Goal: Information Seeking & Learning: Understand process/instructions

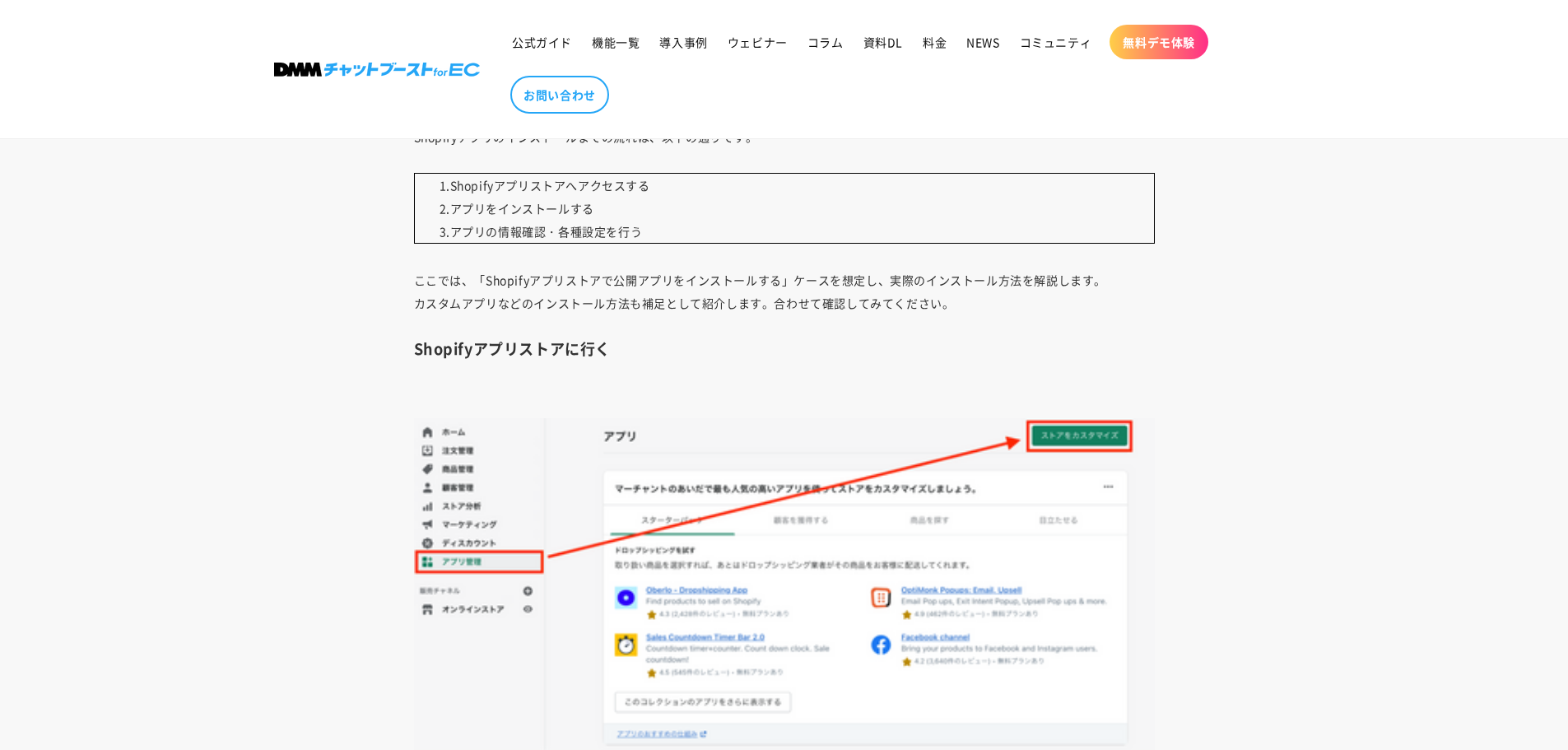
drag, startPoint x: 1322, startPoint y: 580, endPoint x: 1328, endPoint y: 572, distance: 10.0
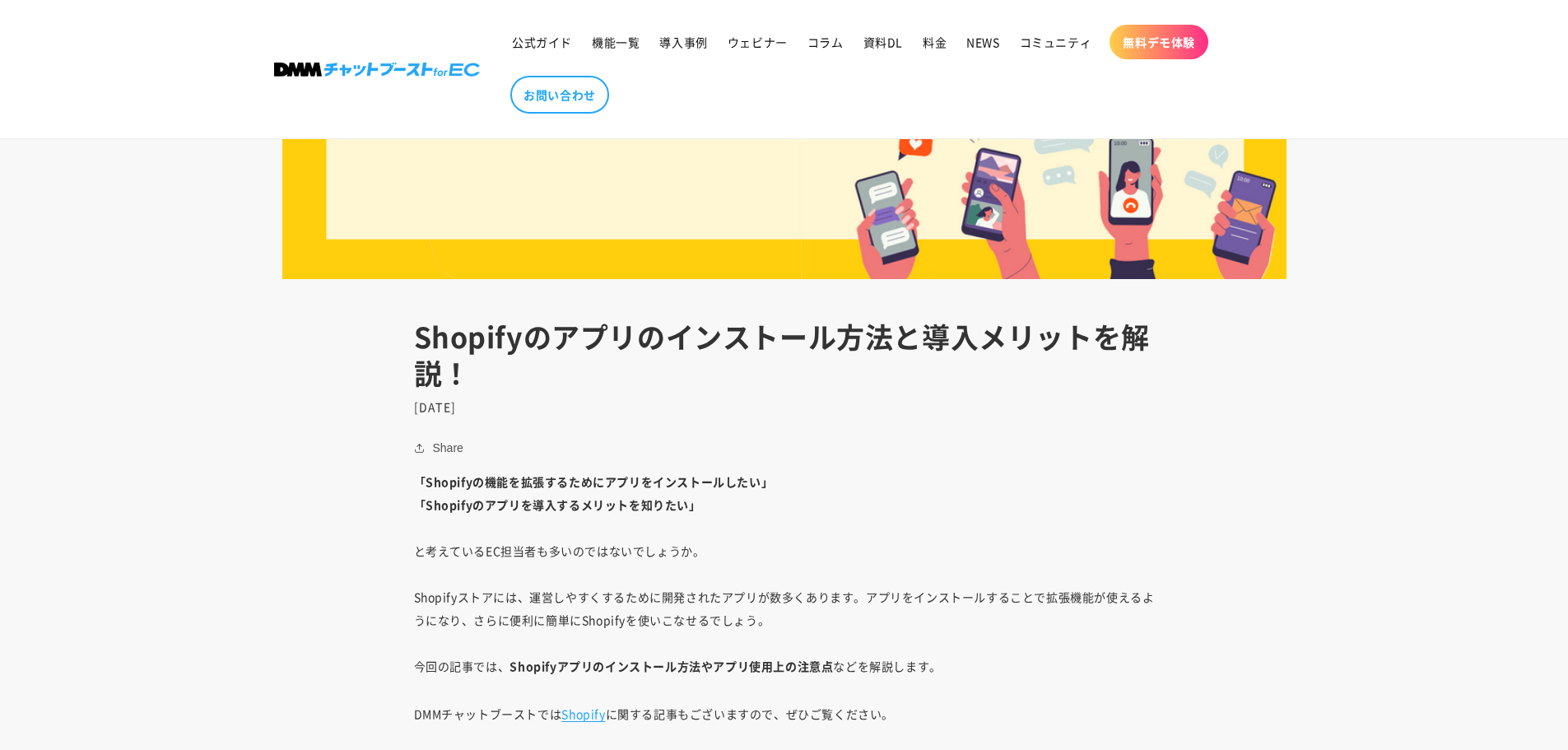
scroll to position [576, 0]
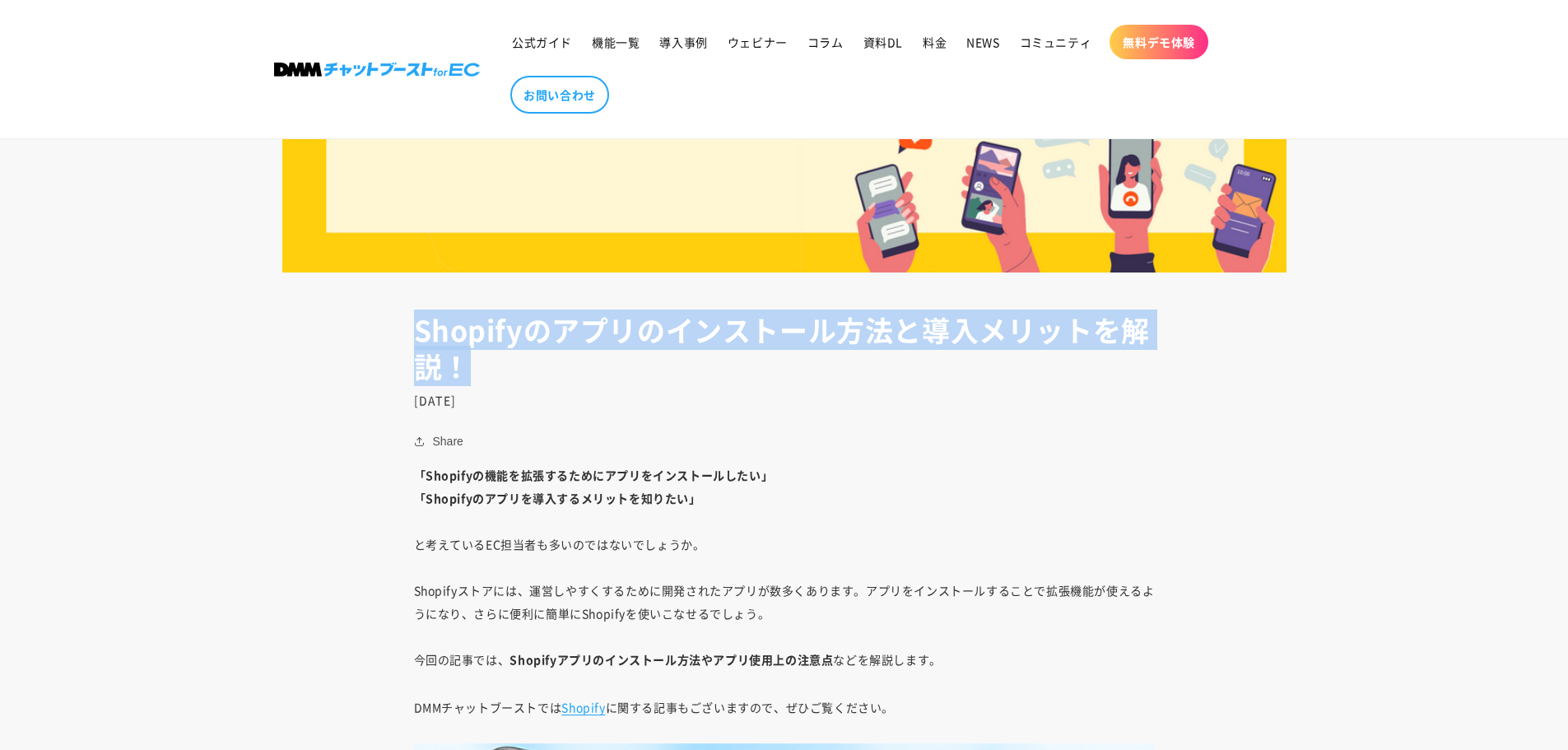
drag, startPoint x: 573, startPoint y: 360, endPoint x: 345, endPoint y: 284, distance: 240.3
drag, startPoint x: 316, startPoint y: 290, endPoint x: 569, endPoint y: 365, distance: 263.9
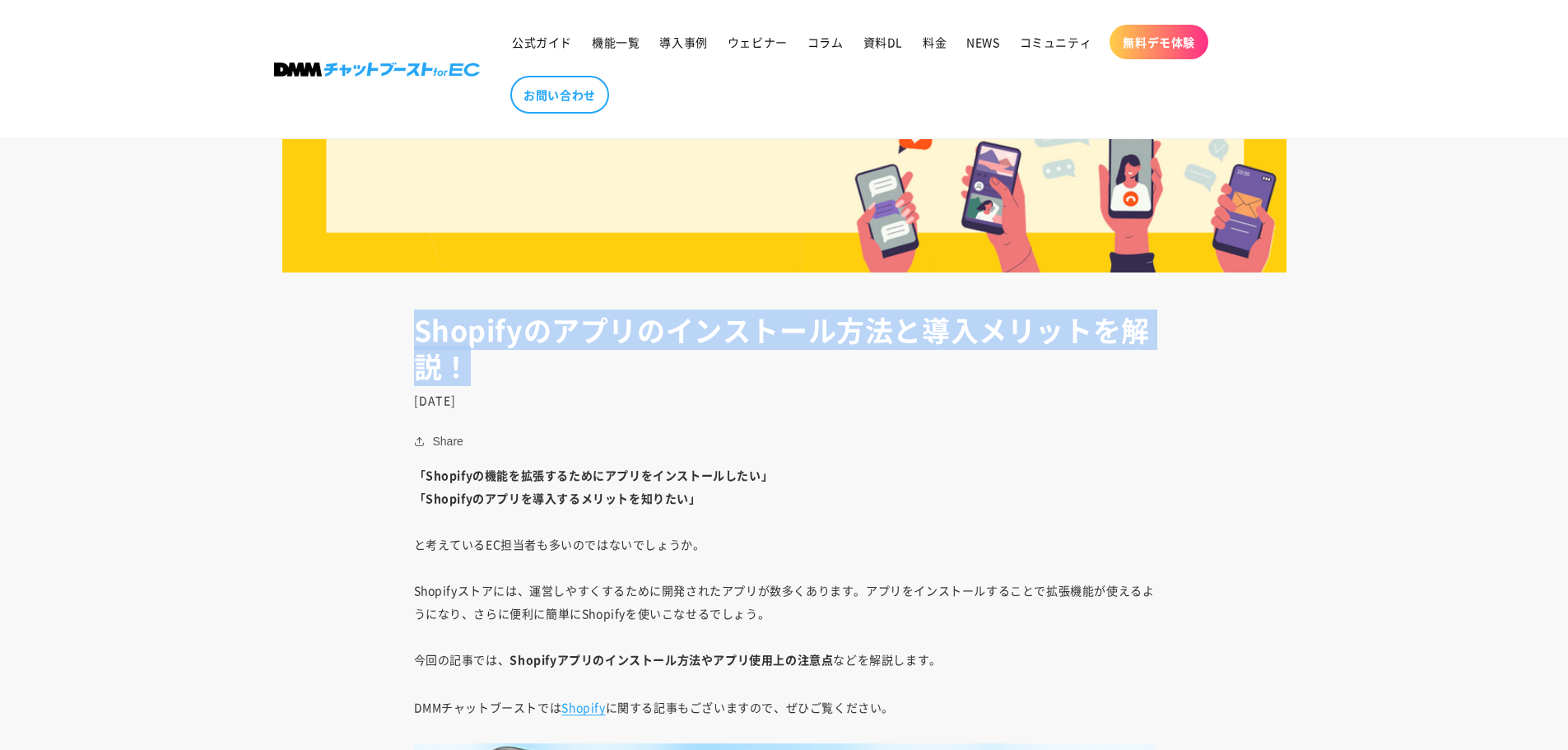
click at [569, 365] on h1 "Shopifyのアプリのインストール方法と導入メリットを解説！" at bounding box center [784, 348] width 741 height 72
drag, startPoint x: 542, startPoint y: 359, endPoint x: 384, endPoint y: 327, distance: 161.2
click at [384, 327] on header "Shopifyのアプリのインストール方法と導入メリットを解説！ [DATE]" at bounding box center [784, 360] width 823 height 94
drag, startPoint x: 342, startPoint y: 322, endPoint x: 502, endPoint y: 361, distance: 164.7
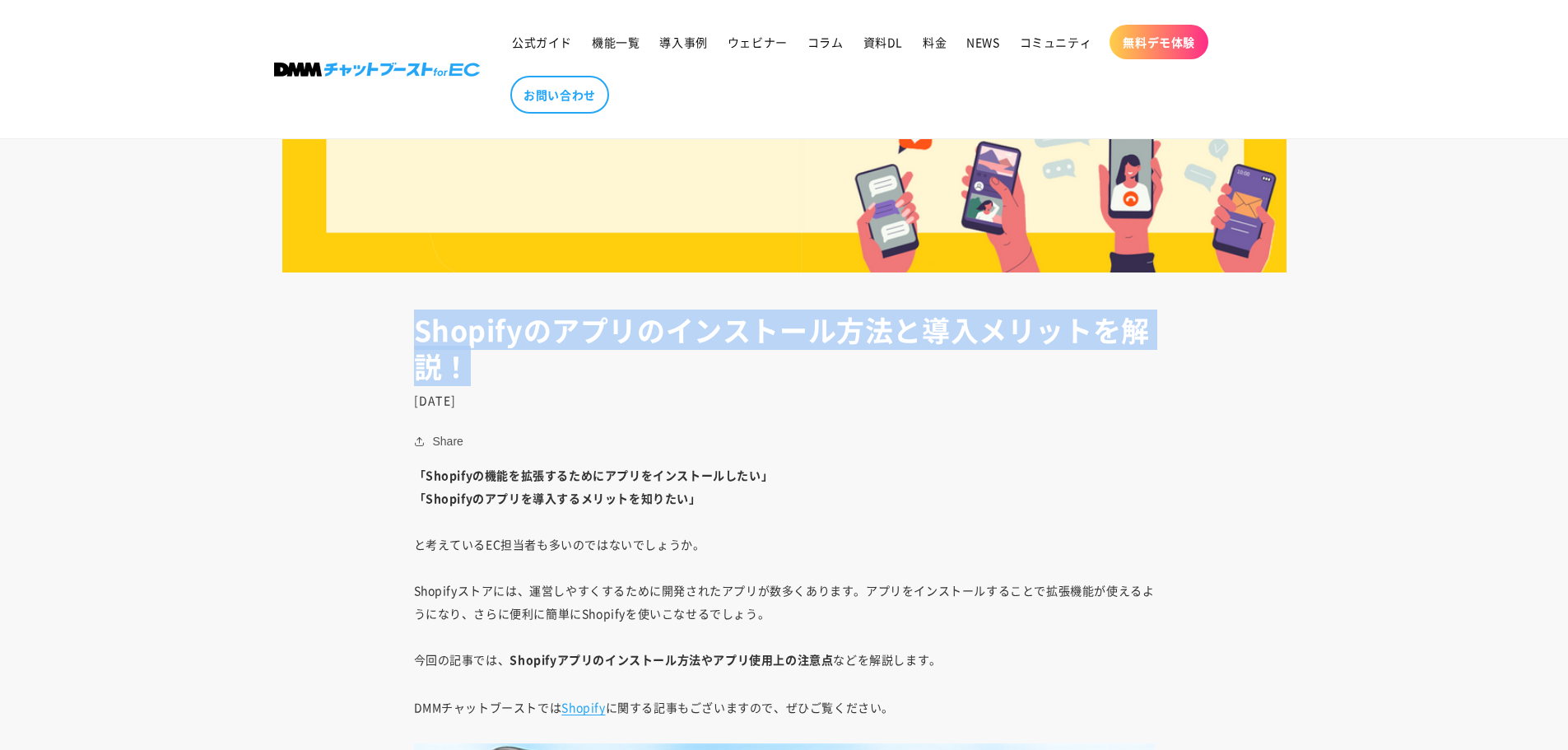
click at [502, 361] on h1 "Shopifyのアプリのインストール方法と導入メリットを解説！" at bounding box center [784, 348] width 741 height 72
